Goal: Information Seeking & Learning: Learn about a topic

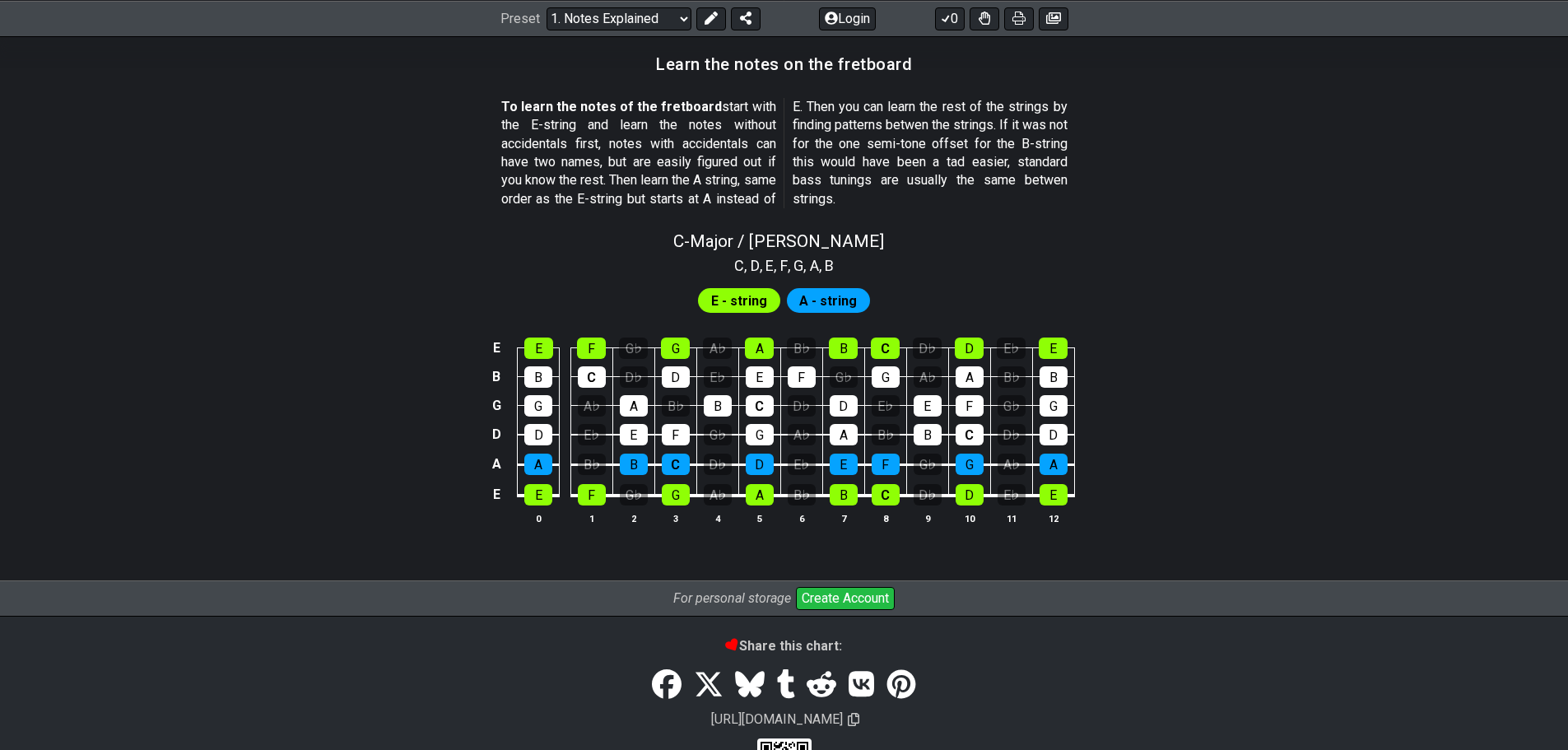
scroll to position [1376, 0]
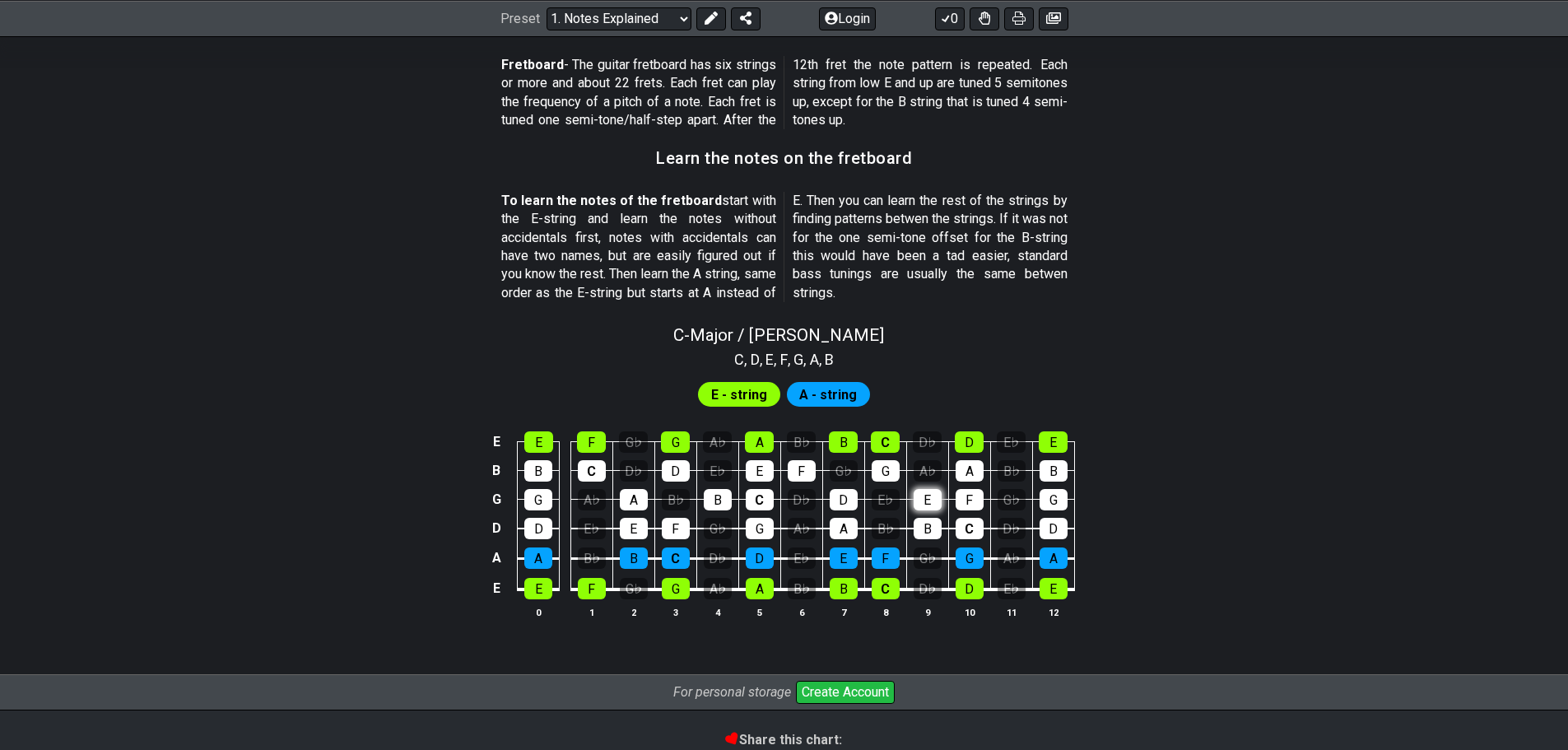
click at [928, 499] on div "E" at bounding box center [927, 499] width 28 height 21
click at [921, 495] on div "E" at bounding box center [927, 499] width 28 height 21
click at [917, 441] on div "D♭" at bounding box center [926, 441] width 28 height 21
click at [923, 464] on div "A♭" at bounding box center [927, 471] width 28 height 21
click at [929, 443] on div "D♭" at bounding box center [926, 441] width 28 height 21
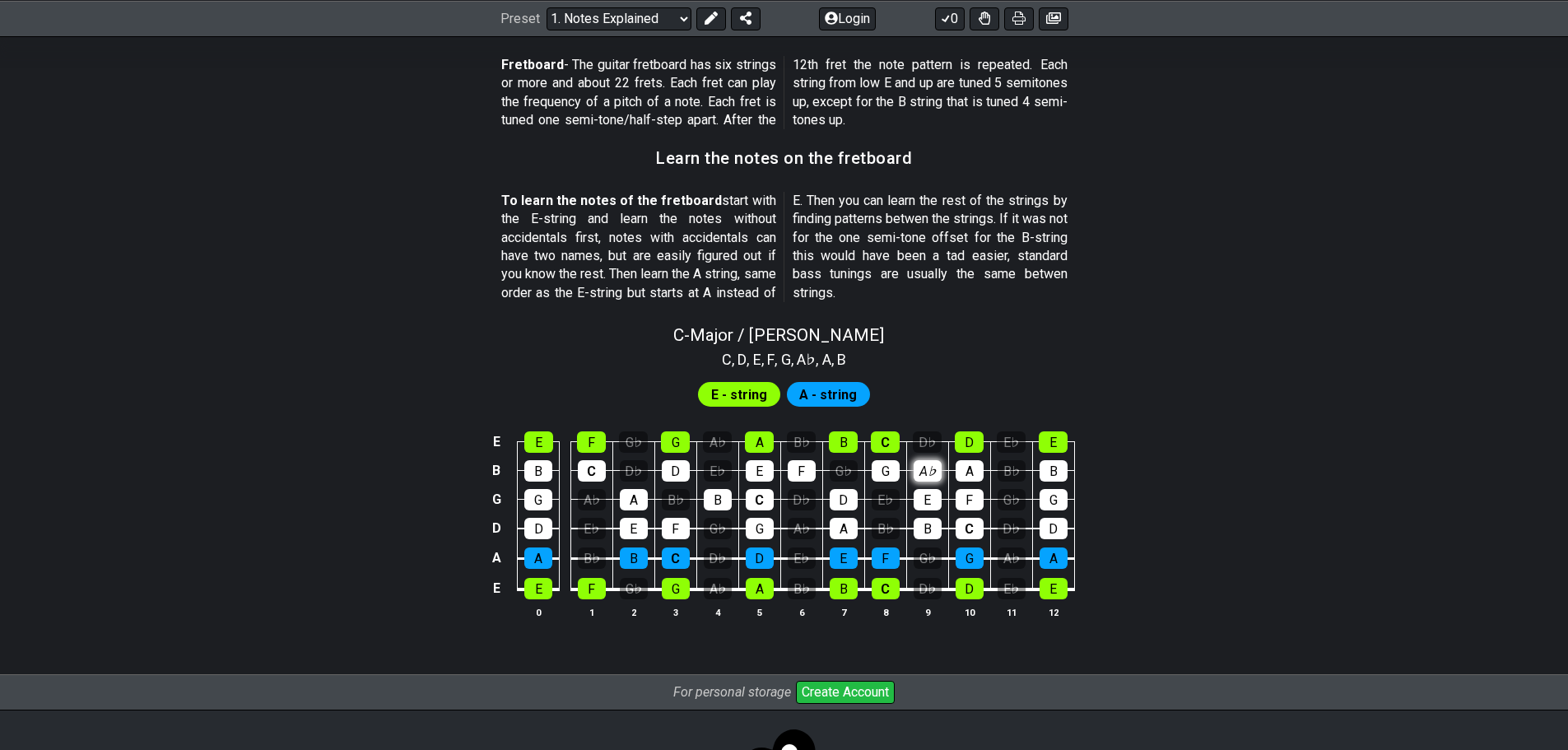
click at [928, 461] on div "A♭" at bounding box center [927, 471] width 28 height 21
click at [719, 431] on div "A♭" at bounding box center [717, 441] width 28 height 21
click at [633, 438] on div "G♭" at bounding box center [633, 441] width 28 height 21
click at [625, 473] on div "D♭" at bounding box center [633, 471] width 28 height 21
click at [608, 529] on td "B♭" at bounding box center [591, 543] width 42 height 30
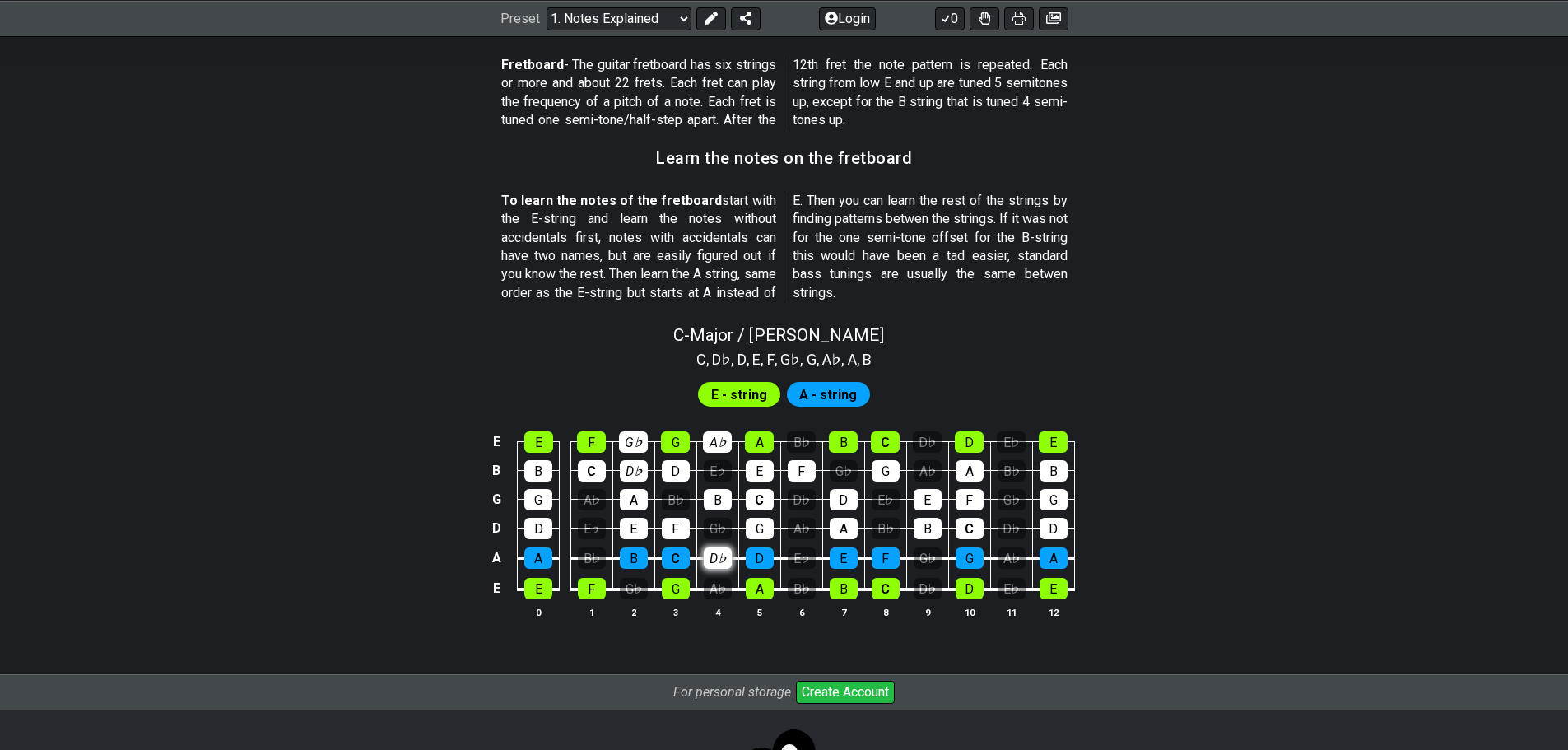
click at [715, 568] on div "D♭" at bounding box center [718, 558] width 28 height 21
drag, startPoint x: 716, startPoint y: 603, endPoint x: 719, endPoint y: 589, distance: 14.3
click at [716, 594] on tbody "E E F G♭ G A♭ A B♭ B C D♭ D E♭ E B B C D♭ D E♭ E F G♭ G A♭ A B♭ B G G A♭ A B♭ B…" at bounding box center [780, 509] width 588 height 193
click at [719, 588] on div "A♭" at bounding box center [718, 588] width 28 height 21
drag, startPoint x: 590, startPoint y: 553, endPoint x: 599, endPoint y: 522, distance: 32.3
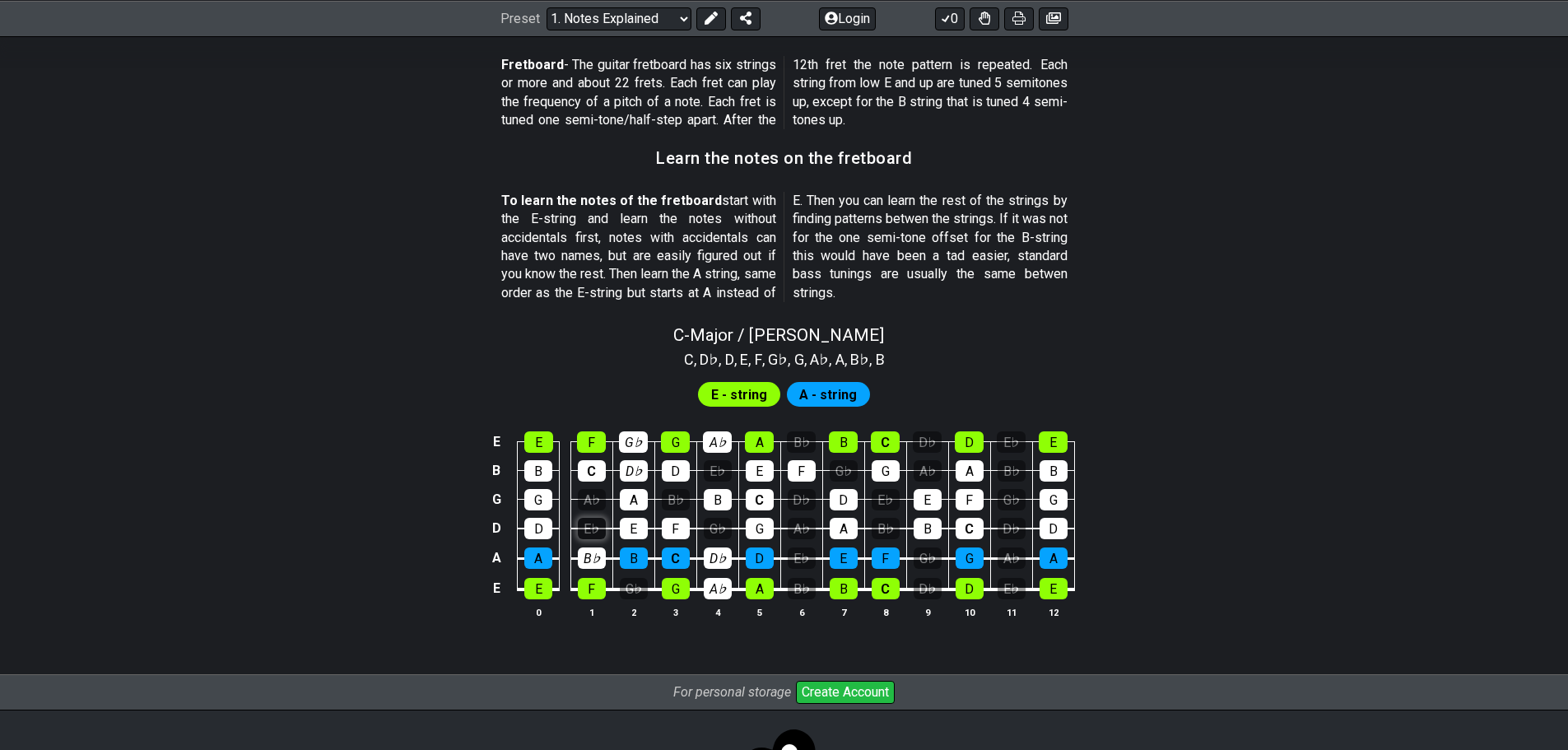
click at [590, 552] on div "B♭" at bounding box center [591, 558] width 28 height 21
click at [599, 522] on div "E♭" at bounding box center [591, 528] width 28 height 21
click at [592, 500] on div "A♭" at bounding box center [591, 499] width 28 height 21
click at [626, 585] on div "G♭" at bounding box center [633, 588] width 28 height 21
click at [680, 497] on div "B♭" at bounding box center [676, 499] width 28 height 21
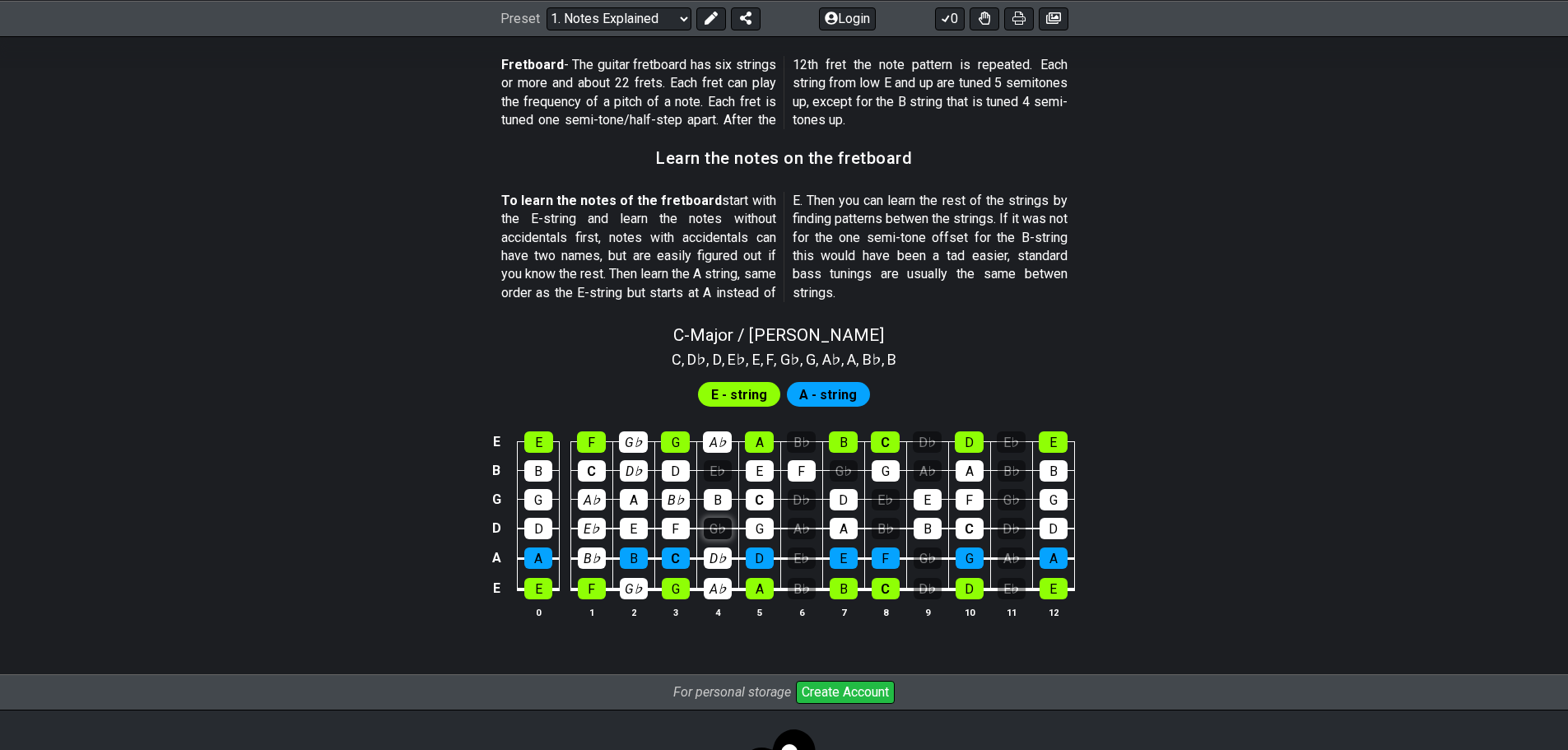
drag, startPoint x: 719, startPoint y: 469, endPoint x: 724, endPoint y: 519, distance: 50.2
click at [720, 468] on div "E♭" at bounding box center [718, 471] width 28 height 21
click at [715, 529] on div "G♭" at bounding box center [718, 528] width 28 height 21
click at [797, 584] on div "B♭" at bounding box center [802, 588] width 28 height 21
click at [802, 560] on div "E♭" at bounding box center [802, 558] width 28 height 21
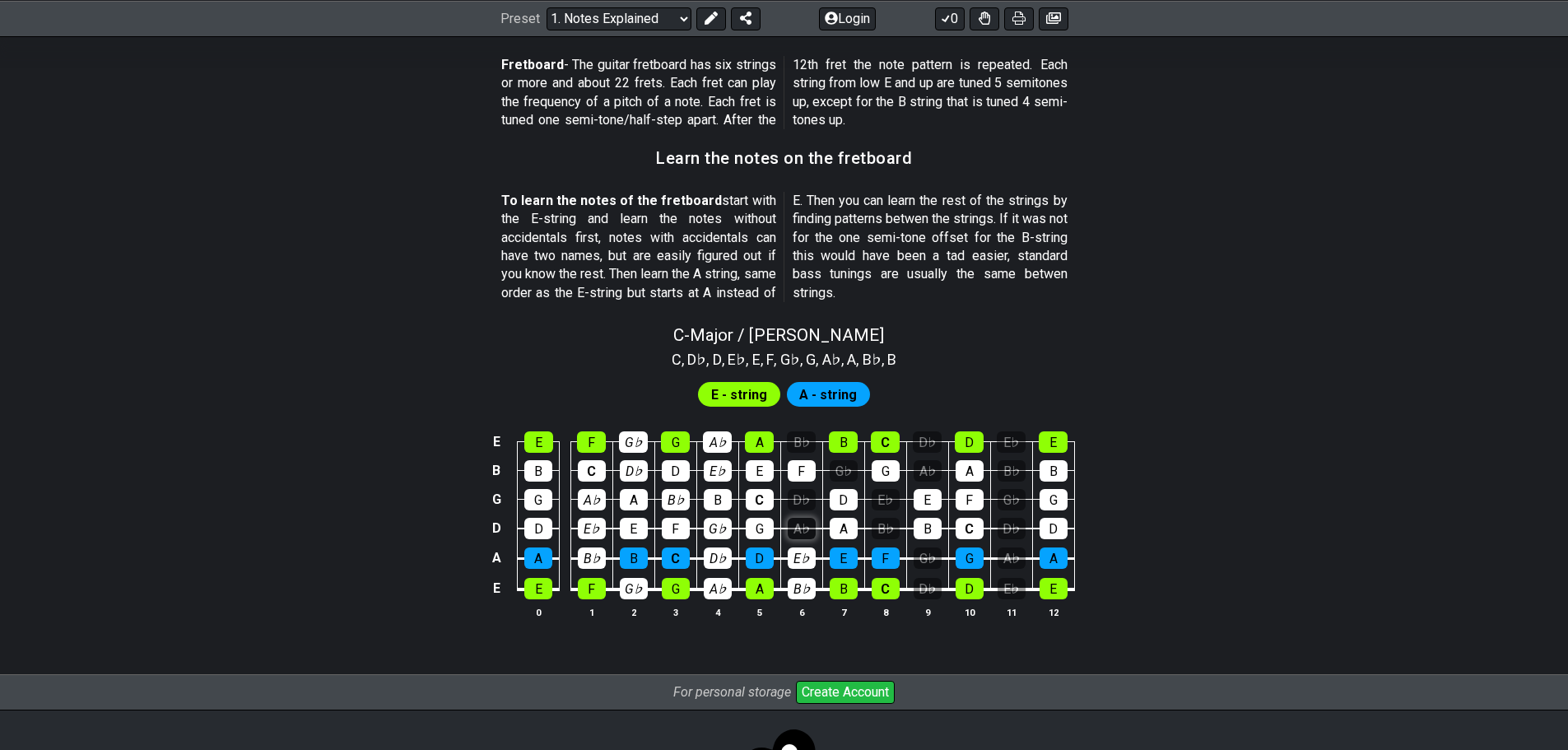
click at [807, 527] on div "A♭" at bounding box center [802, 528] width 28 height 21
drag, startPoint x: 807, startPoint y: 498, endPoint x: 803, endPoint y: 449, distance: 49.2
click at [807, 497] on div "D♭" at bounding box center [802, 499] width 28 height 21
click at [798, 438] on div "B♭" at bounding box center [801, 441] width 28 height 21
click at [863, 475] on tr "G G A♭ A B♭ B C D♭ D E♭ E F G♭ G" at bounding box center [780, 484] width 588 height 28
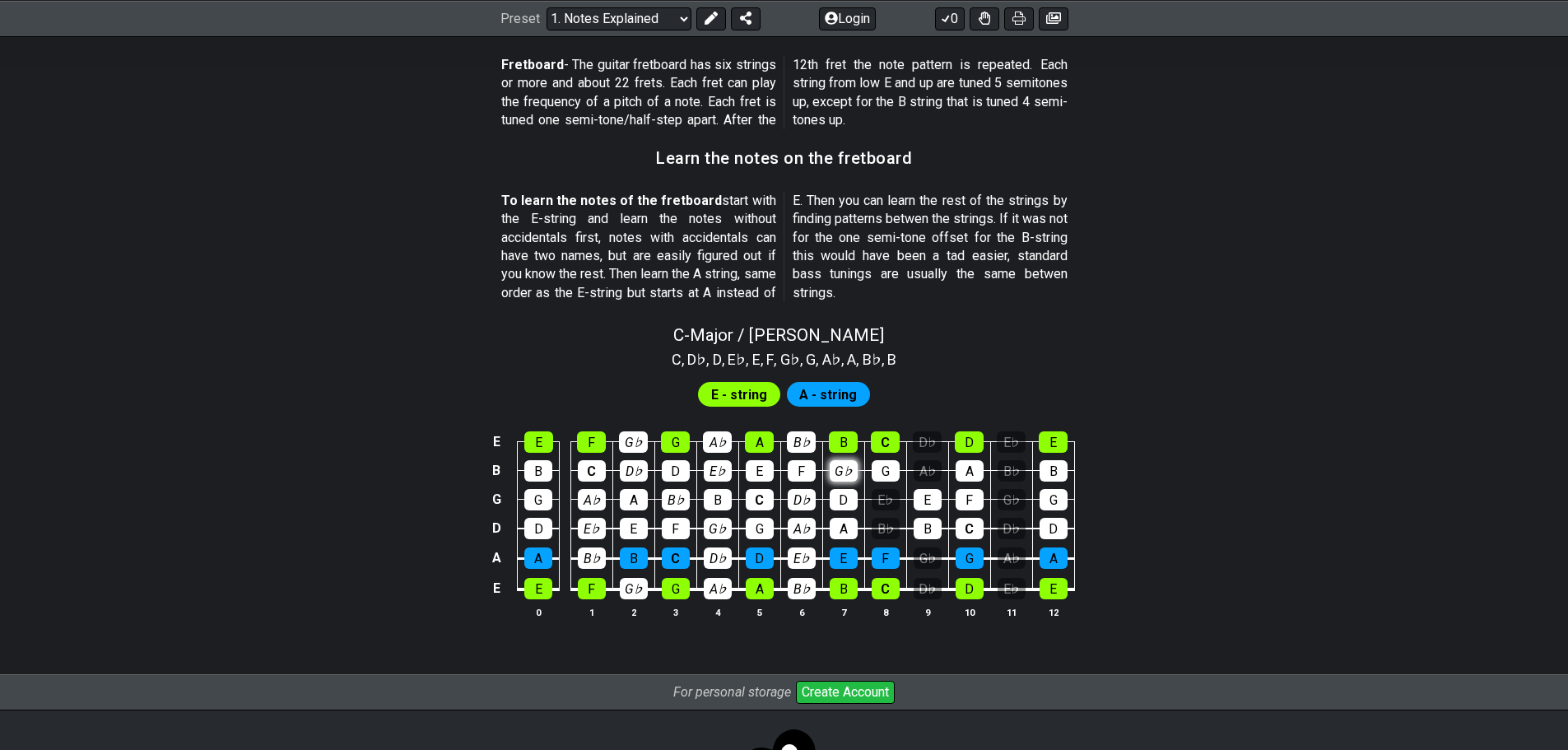
click at [849, 471] on div "G♭" at bounding box center [843, 471] width 28 height 21
click at [928, 450] on div "D♭" at bounding box center [926, 441] width 28 height 21
click at [927, 471] on div "A♭" at bounding box center [927, 471] width 28 height 21
